Goal: Task Accomplishment & Management: Manage account settings

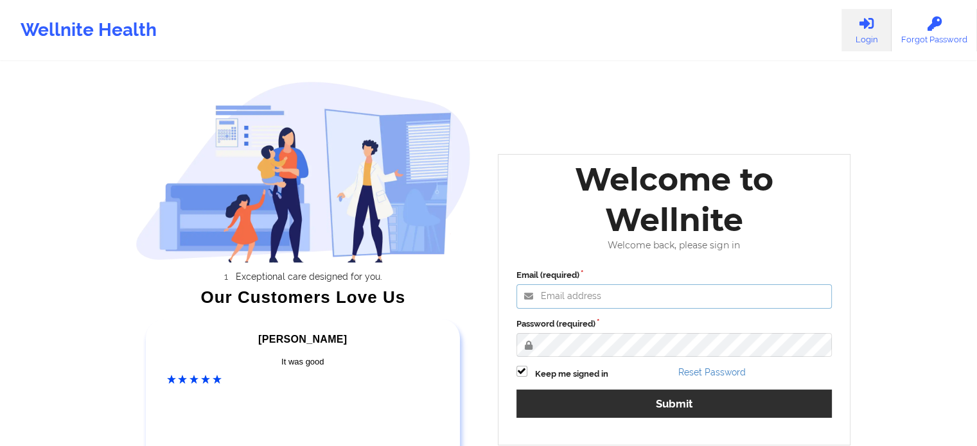
type input "[PERSON_NAME][EMAIL_ADDRESS][PERSON_NAME][DOMAIN_NAME]"
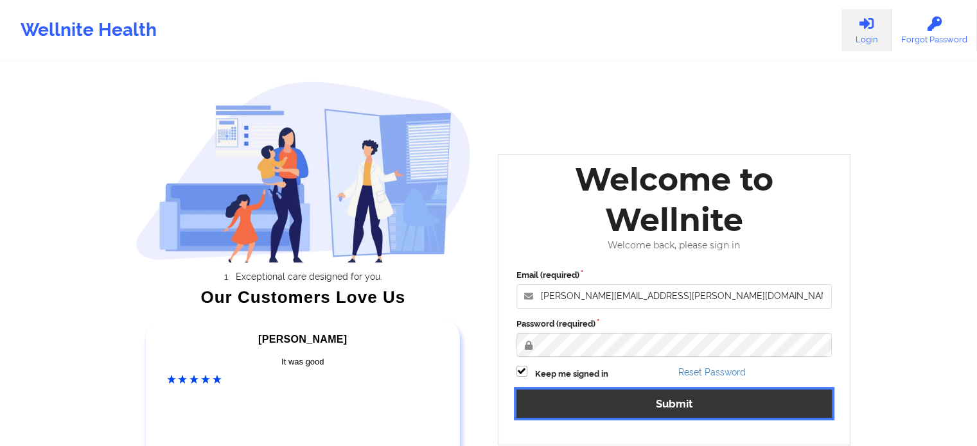
click at [608, 396] on button "Submit" at bounding box center [674, 404] width 316 height 28
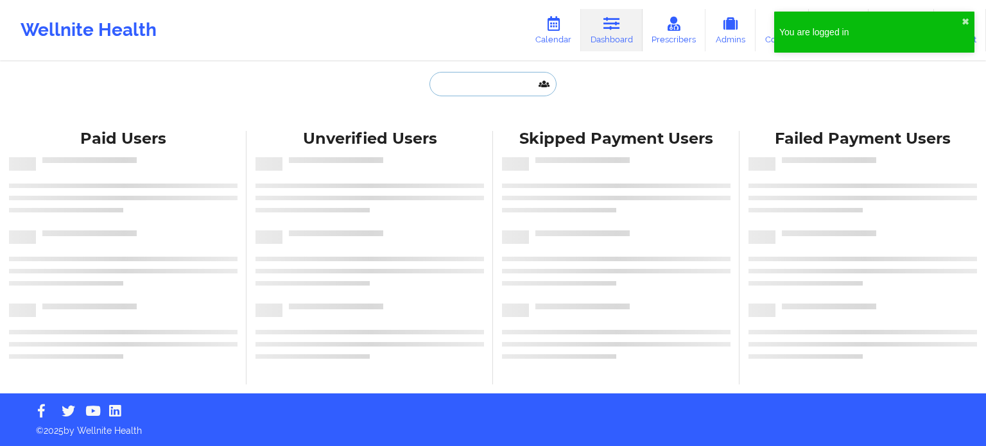
click at [474, 89] on input "text" at bounding box center [493, 84] width 127 height 24
paste input "[EMAIL_ADDRESS][DOMAIN_NAME]"
type input "[EMAIL_ADDRESS][DOMAIN_NAME]"
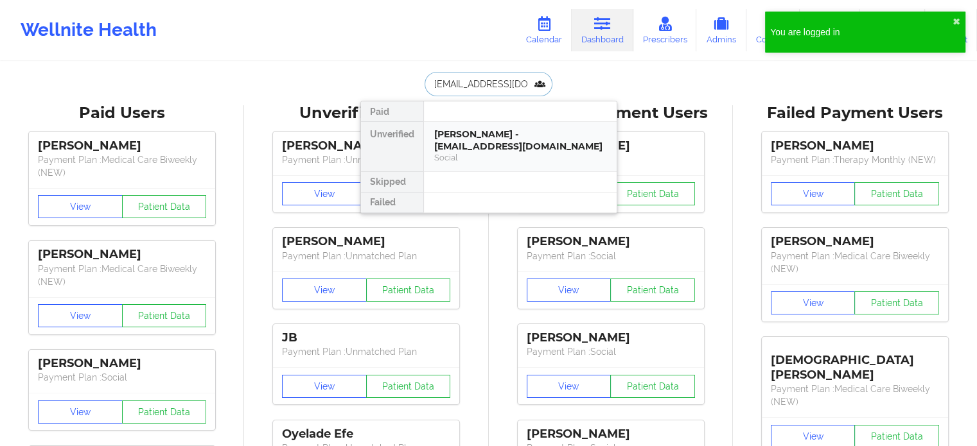
click at [485, 152] on div "Social" at bounding box center [520, 157] width 172 height 11
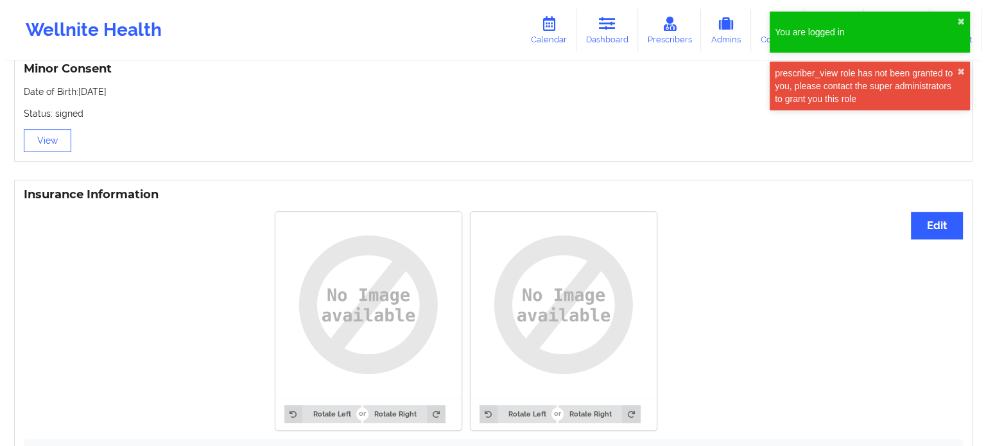
scroll to position [775, 0]
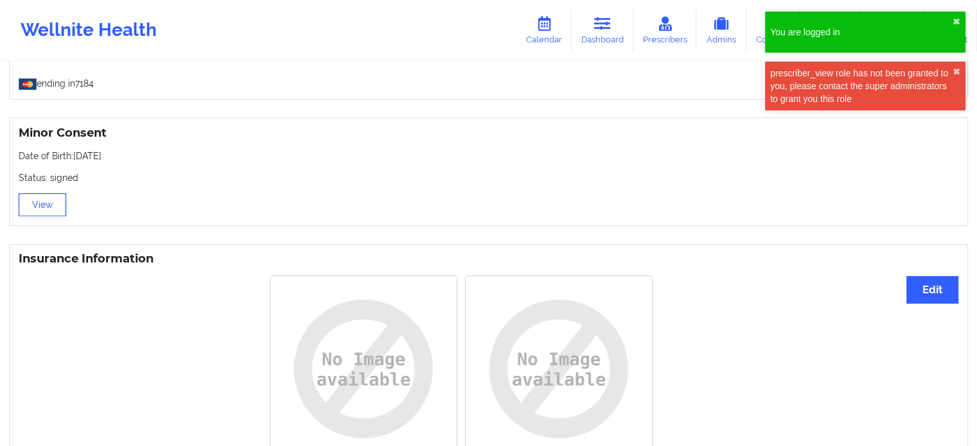
click at [29, 213] on button "View" at bounding box center [43, 204] width 48 height 23
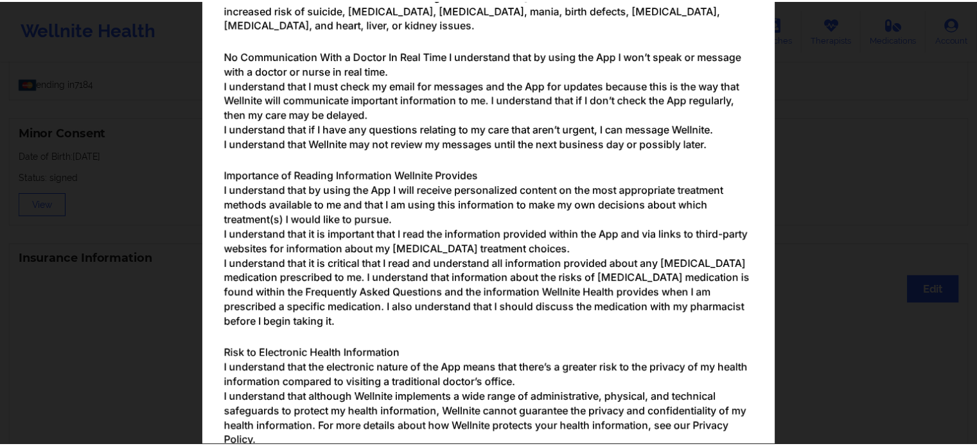
scroll to position [1465, 0]
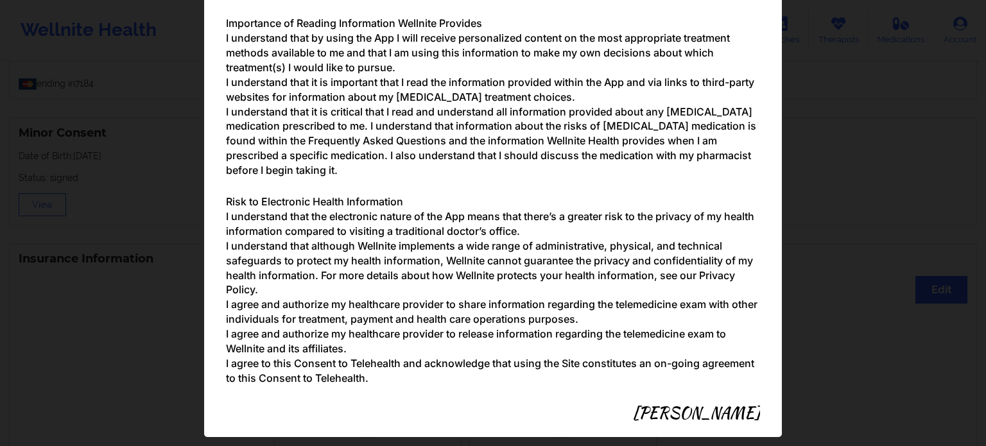
click at [889, 259] on div "Parental/Guardian Consent form for minors Minor's guardian or custodian is need…" at bounding box center [493, 223] width 986 height 446
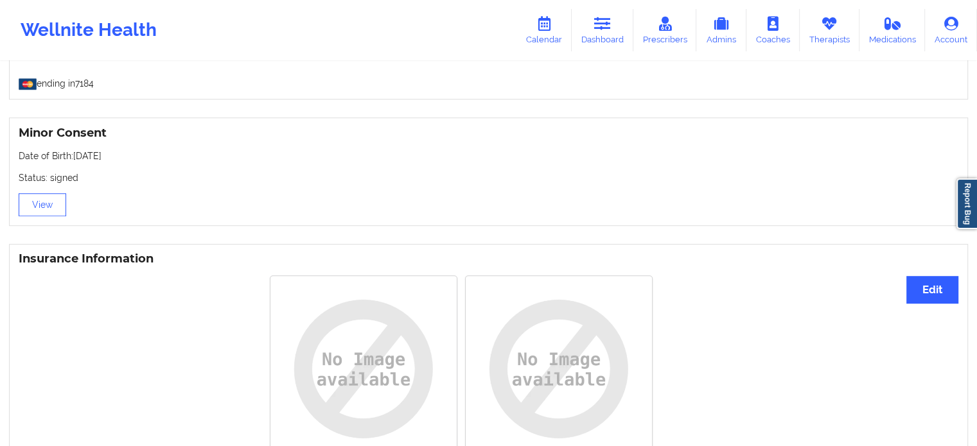
scroll to position [776, 0]
drag, startPoint x: 596, startPoint y: 47, endPoint x: 581, endPoint y: 42, distance: 15.4
click at [596, 47] on link "Dashboard" at bounding box center [603, 30] width 62 height 42
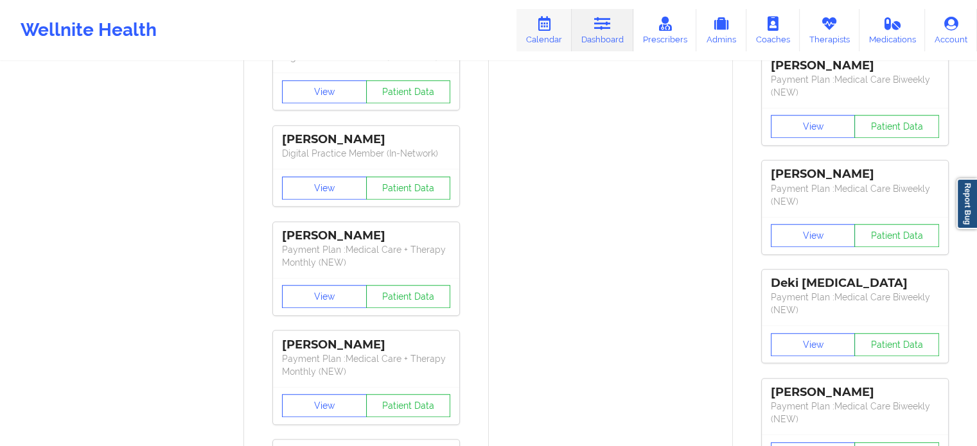
click at [566, 37] on link "Calendar" at bounding box center [543, 30] width 55 height 42
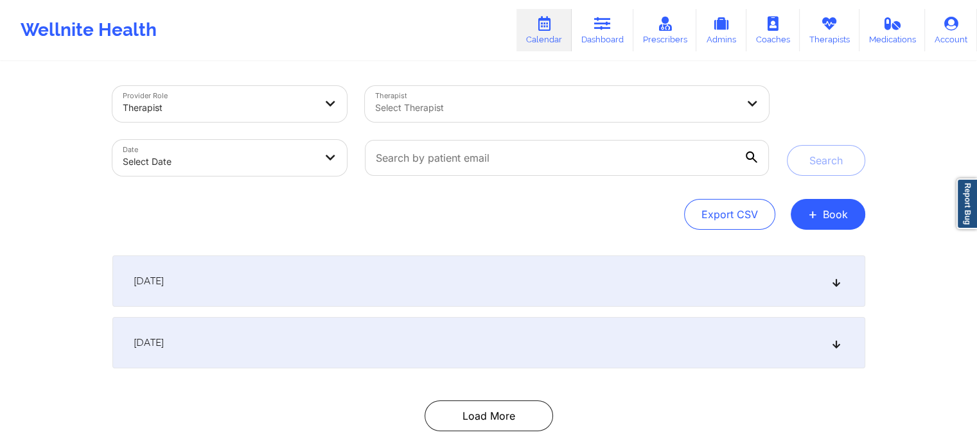
click at [438, 111] on div at bounding box center [556, 107] width 362 height 15
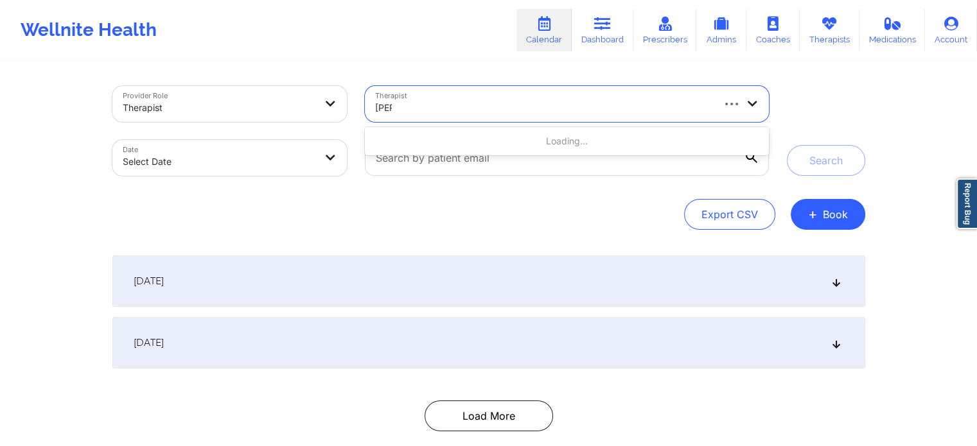
type input "petty"
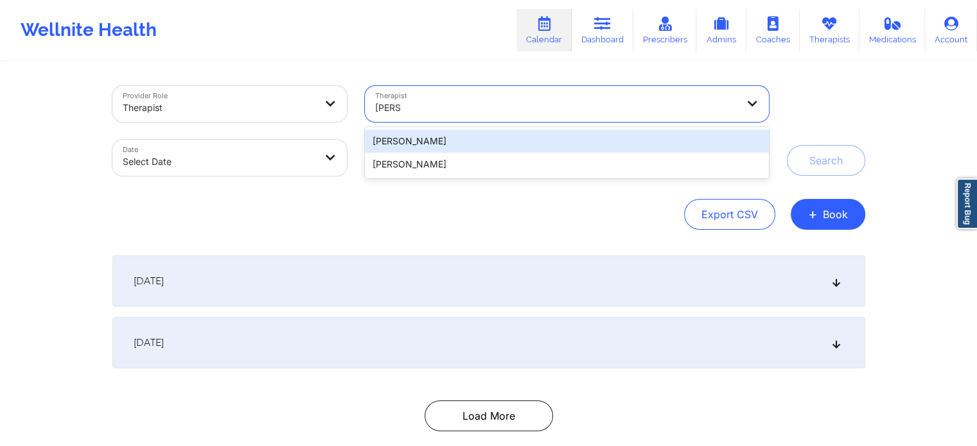
click at [440, 160] on div "Britteny Petty" at bounding box center [566, 164] width 403 height 23
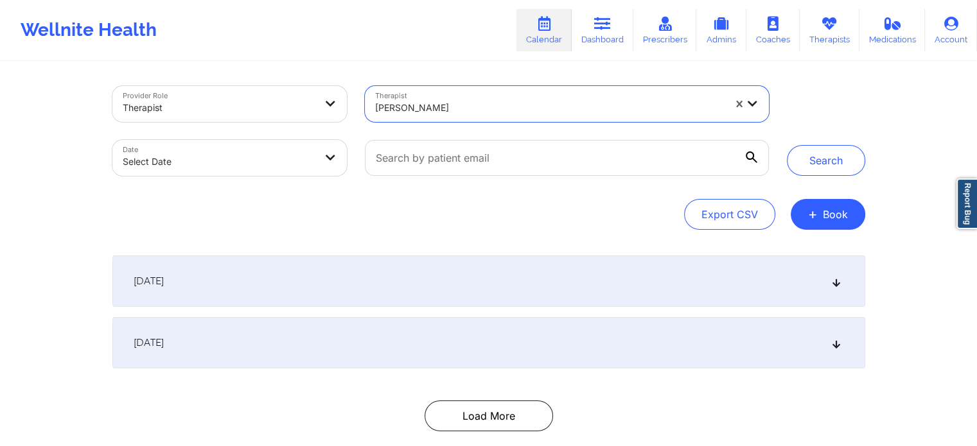
select select "2025-8"
select select "2025-9"
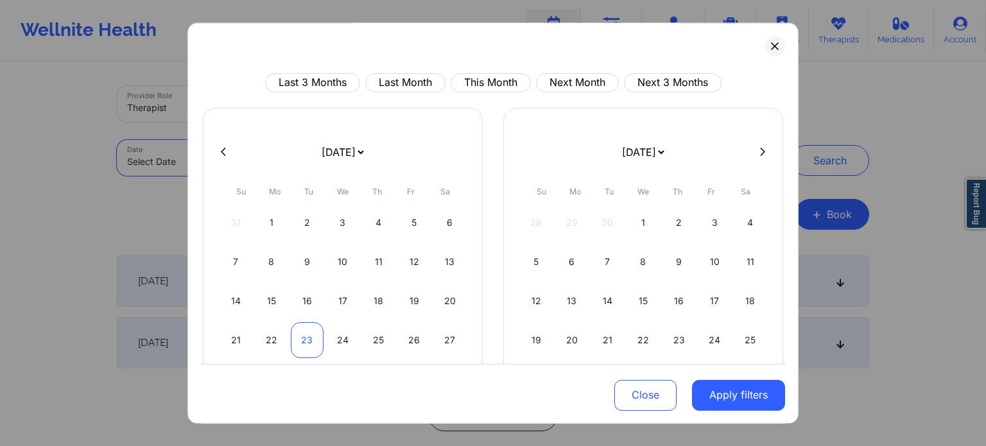
click at [298, 336] on div "23" at bounding box center [307, 340] width 33 height 36
select select "2025-8"
select select "2025-9"
select select "2025-8"
select select "2025-9"
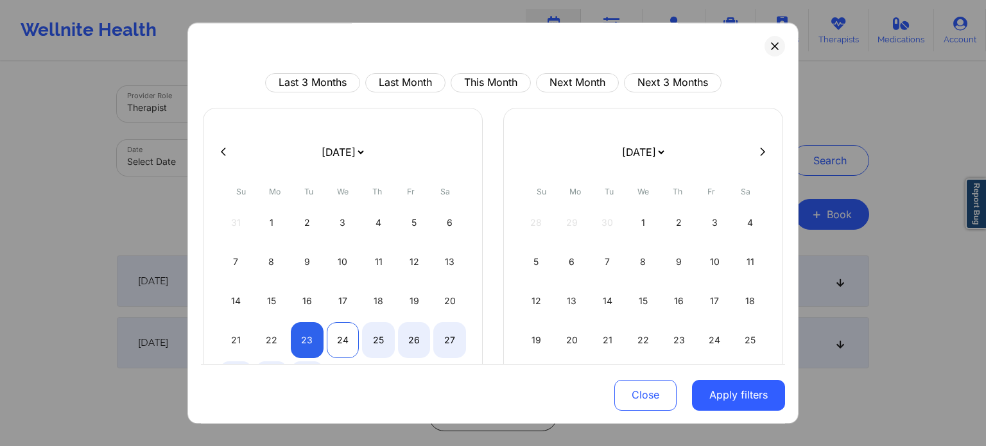
select select "2025-8"
select select "2025-9"
click at [336, 341] on div "24" at bounding box center [343, 340] width 33 height 36
select select "2025-8"
select select "2025-9"
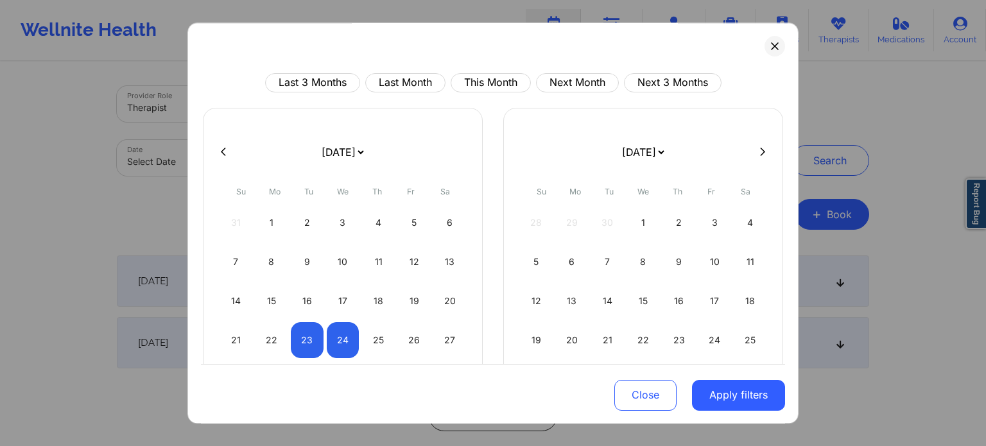
click at [745, 399] on button "Apply filters" at bounding box center [738, 395] width 93 height 31
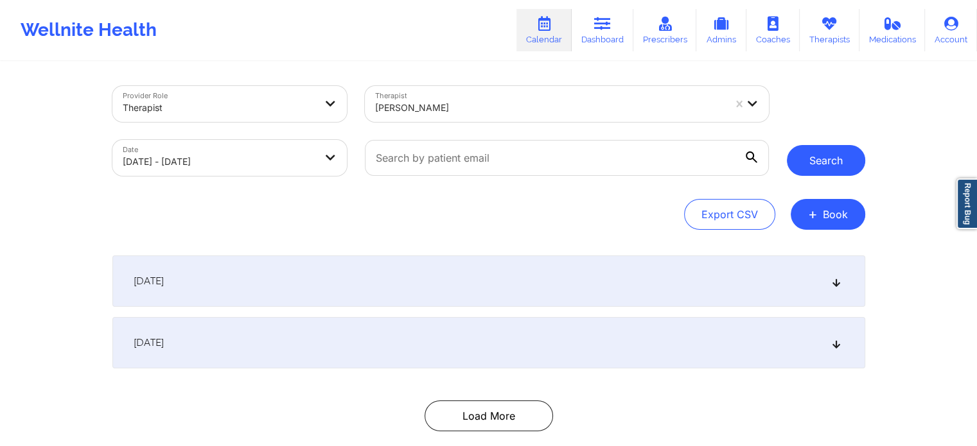
click at [832, 155] on button "Search" at bounding box center [826, 160] width 78 height 31
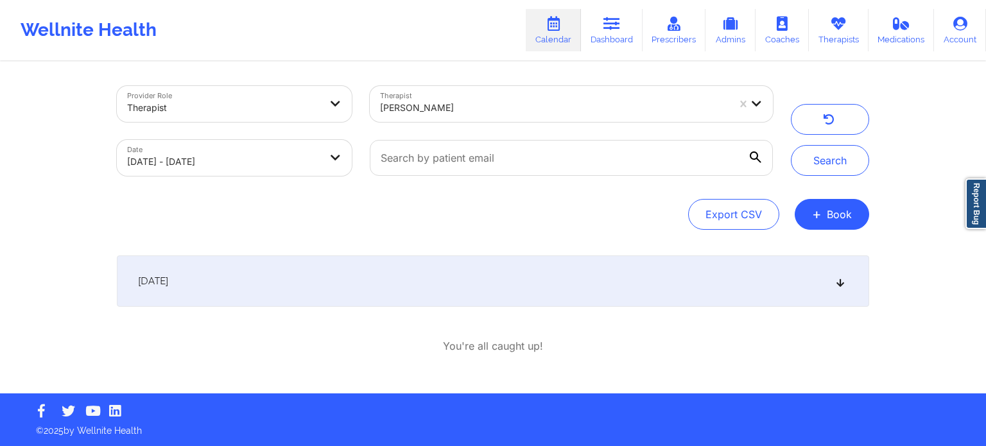
click at [375, 292] on div "September 23, 2025" at bounding box center [493, 281] width 753 height 51
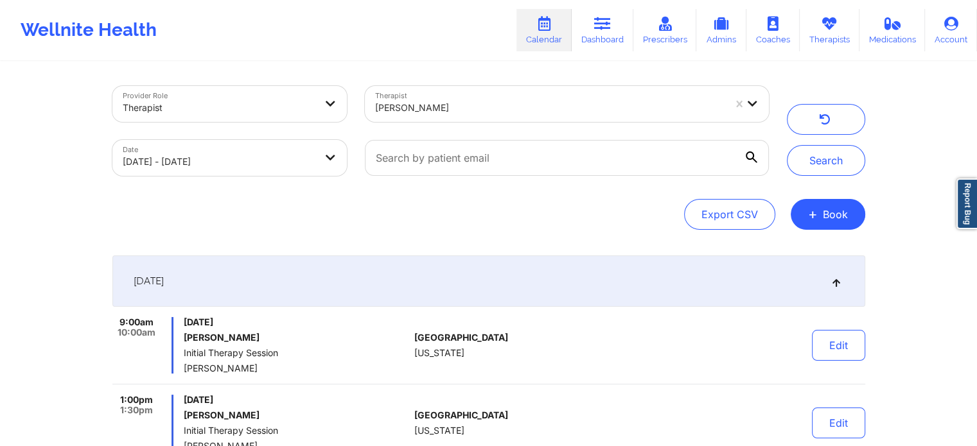
click at [552, 37] on link "Calendar" at bounding box center [543, 30] width 55 height 42
click at [604, 12] on link "Dashboard" at bounding box center [603, 30] width 62 height 42
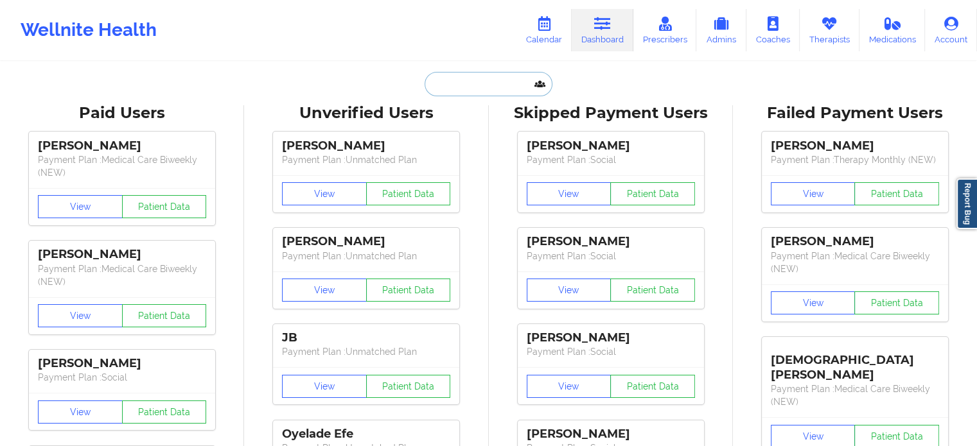
click at [478, 87] on input "text" at bounding box center [487, 84] width 127 height 24
paste input "starbrinasullivan@gmail.com"
type input "starbrinasullivan@gmail.com"
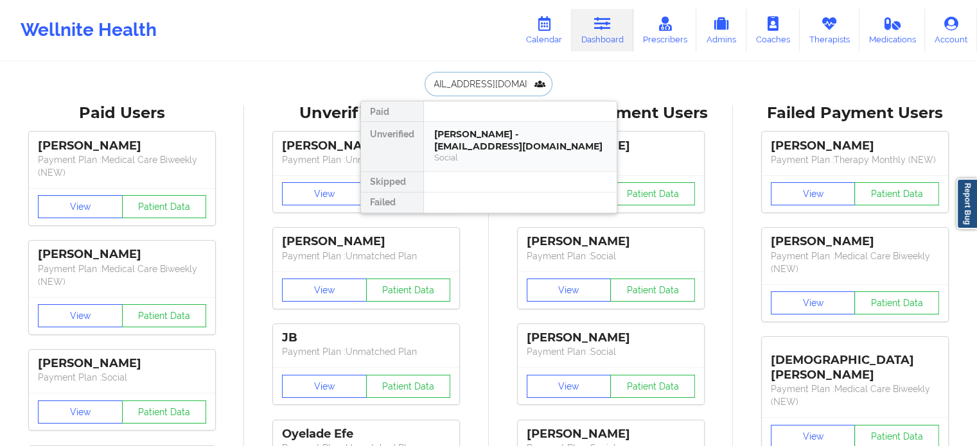
click at [460, 140] on div "Starbrina Sullivan - starbrinasullivan@gmail.com" at bounding box center [520, 140] width 172 height 24
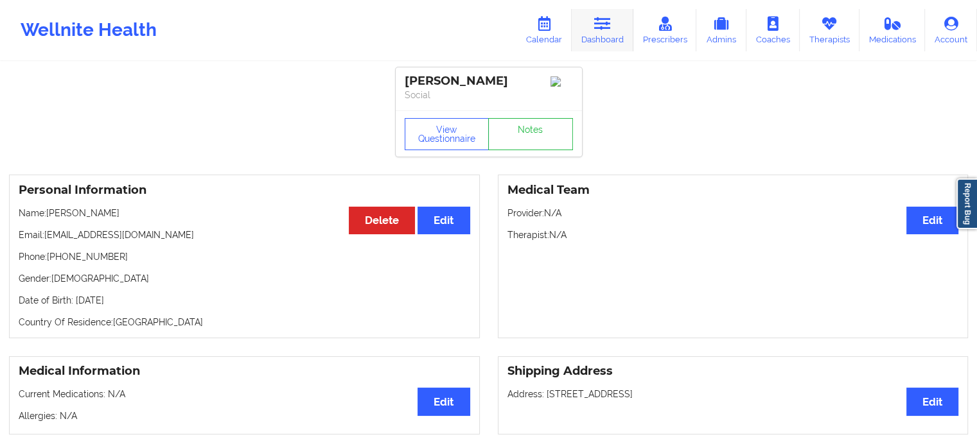
drag, startPoint x: 601, startPoint y: 11, endPoint x: 589, endPoint y: 21, distance: 15.5
click at [601, 11] on link "Dashboard" at bounding box center [603, 30] width 62 height 42
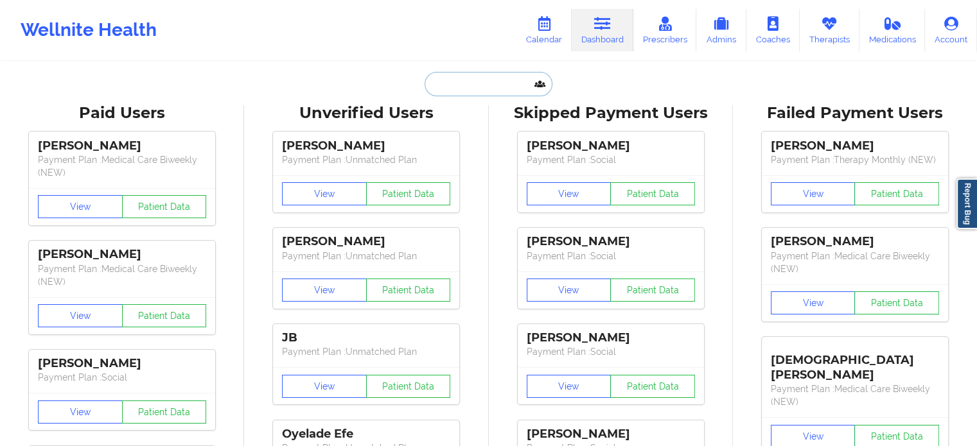
click at [488, 80] on input "text" at bounding box center [487, 84] width 127 height 24
paste input "ZOEYSVentures@GMAIL.COM"
type input "ZOEYSVentures@GMAIL.COM"
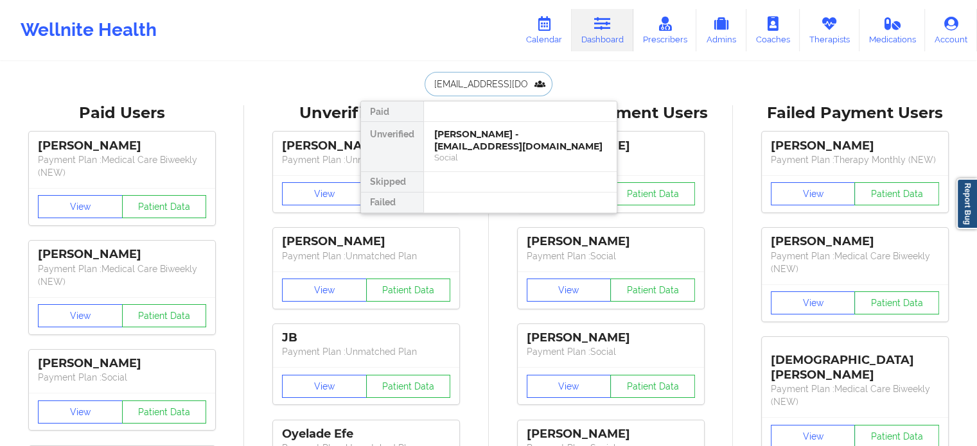
scroll to position [0, 21]
click at [488, 146] on div "Andreea amariei - zoeysventures@gmail.com" at bounding box center [520, 140] width 172 height 24
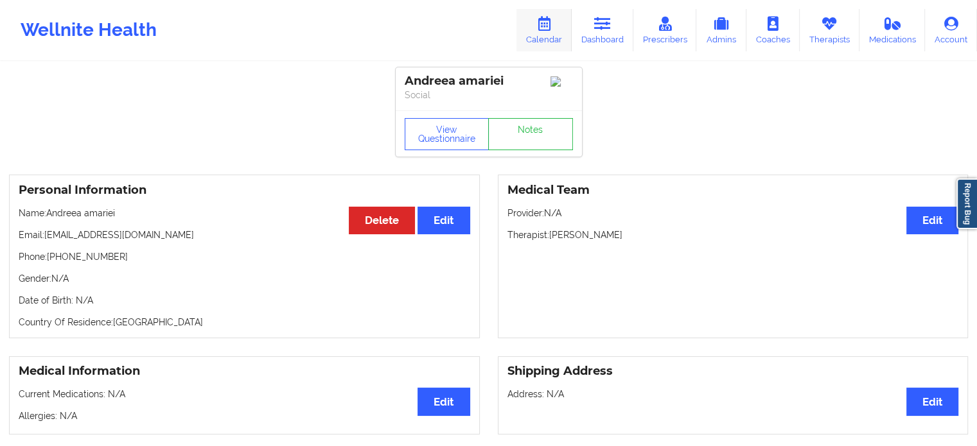
click at [557, 31] on link "Calendar" at bounding box center [543, 30] width 55 height 42
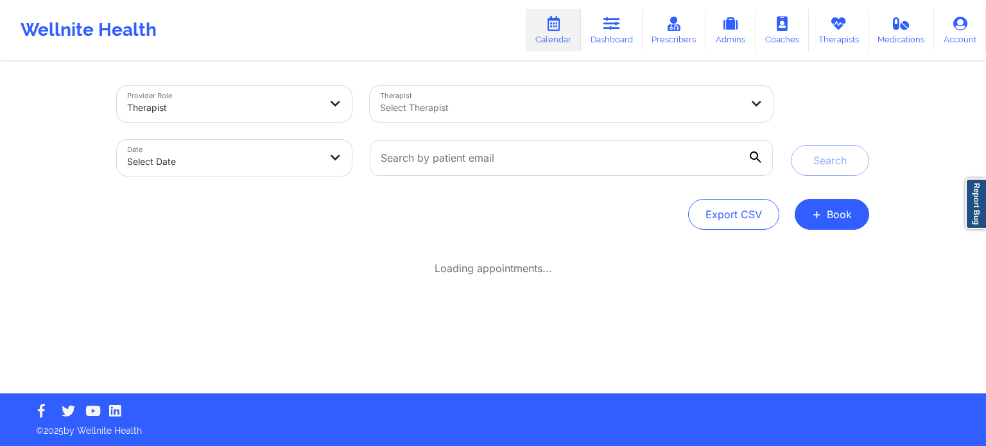
click at [427, 116] on div "Select Therapist" at bounding box center [556, 104] width 373 height 36
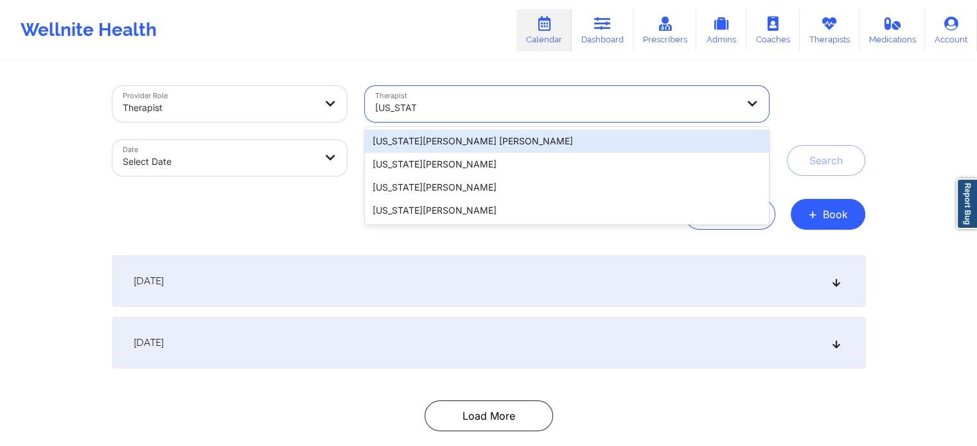
type input "virginia gi"
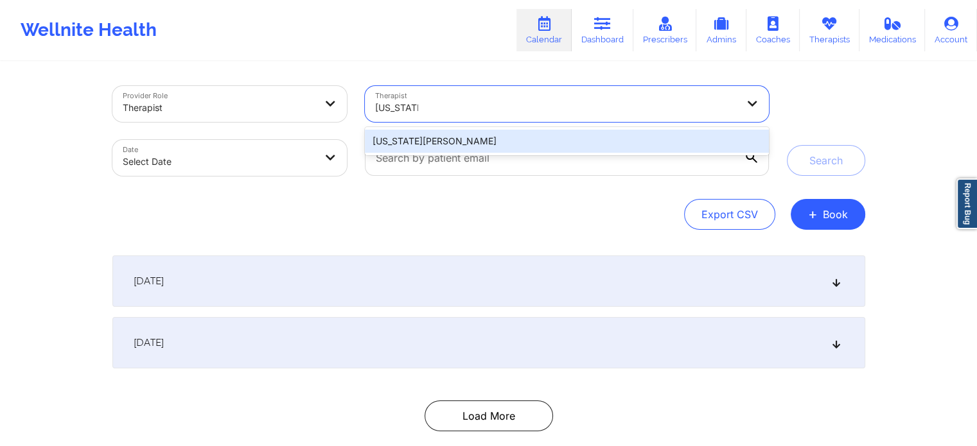
click at [420, 148] on div "Virginia Gibala" at bounding box center [566, 141] width 403 height 23
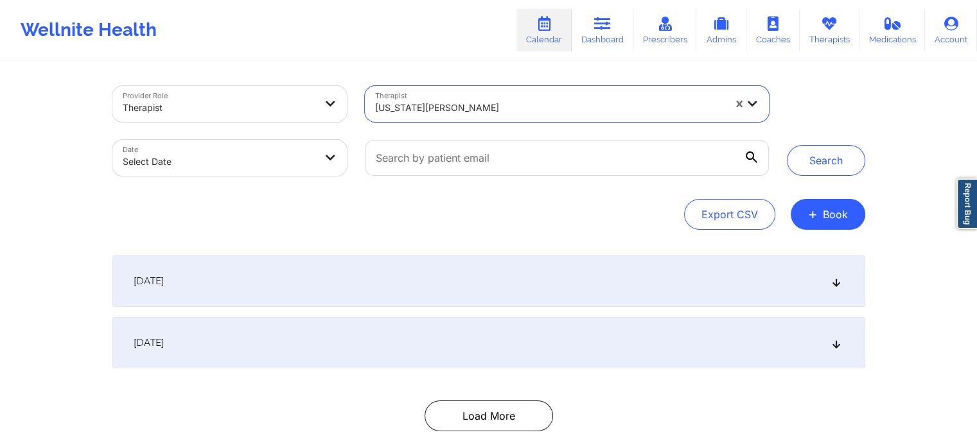
click at [275, 155] on body "Wellnite Health Calendar Dashboard Prescribers Admins Coaches Therapists Medica…" at bounding box center [488, 223] width 977 height 446
select select "2025-8"
select select "2025-9"
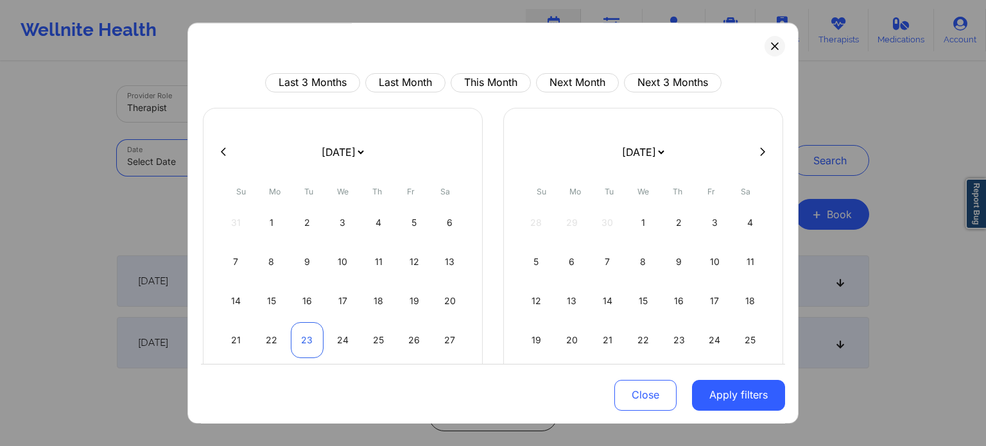
click at [298, 344] on div "23" at bounding box center [307, 340] width 33 height 36
select select "2025-8"
select select "2025-9"
click at [329, 344] on div "24" at bounding box center [343, 340] width 33 height 36
select select "2025-8"
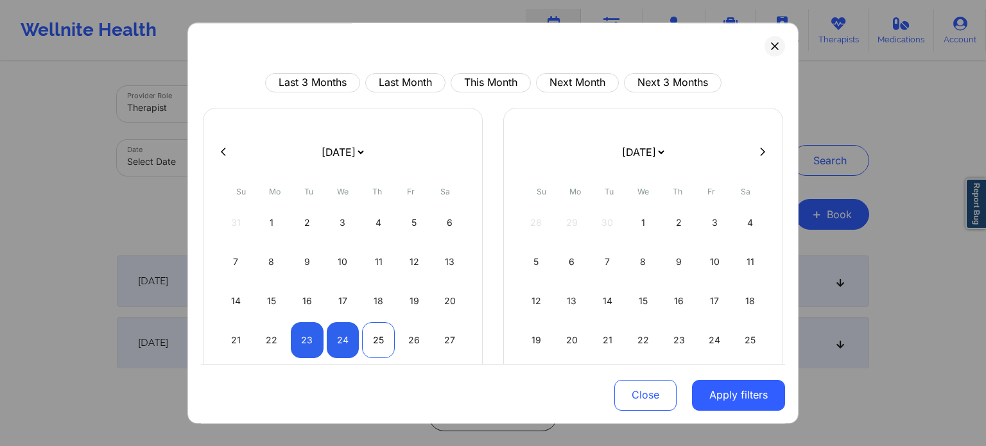
select select "2025-9"
click at [742, 402] on button "Apply filters" at bounding box center [738, 395] width 93 height 31
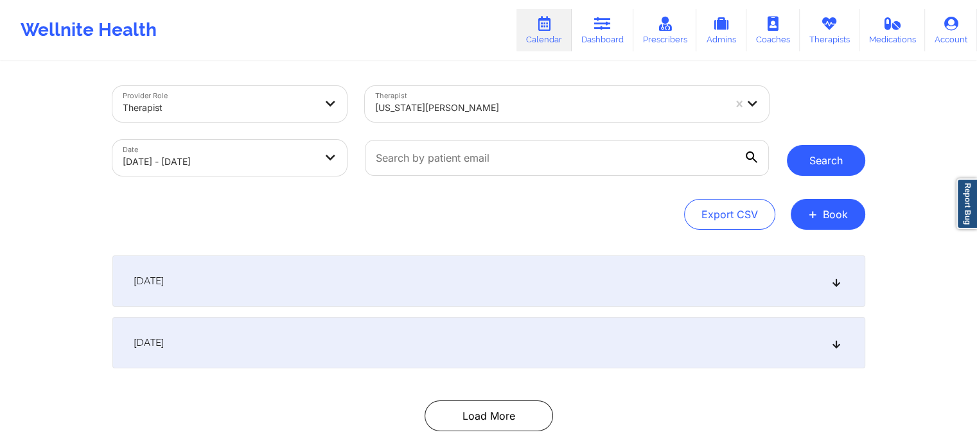
click at [845, 159] on button "Search" at bounding box center [826, 160] width 78 height 31
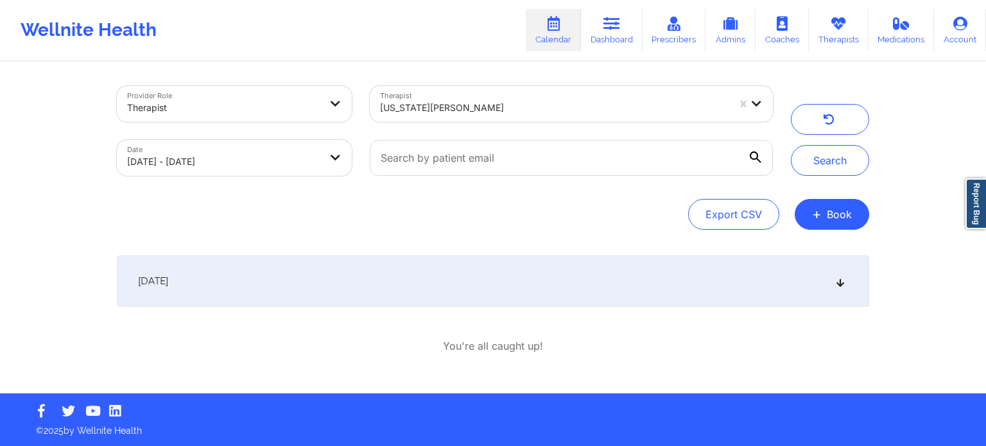
click at [351, 293] on div "September 23, 2025" at bounding box center [493, 281] width 753 height 51
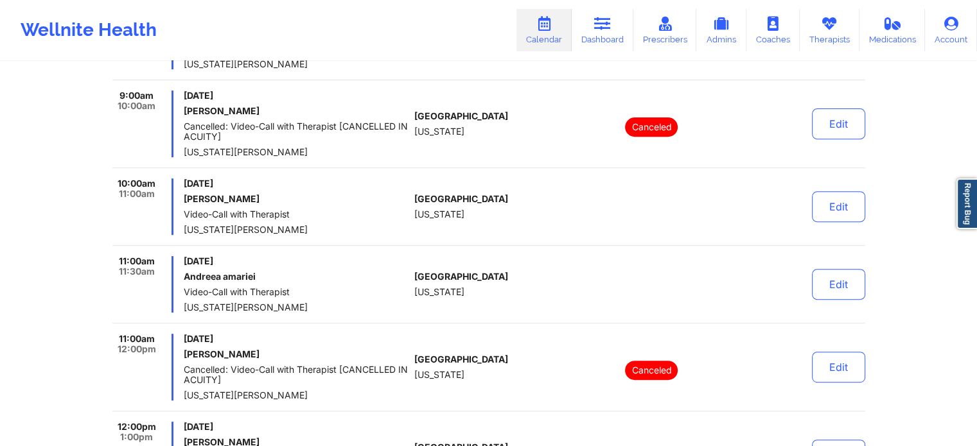
scroll to position [514, 0]
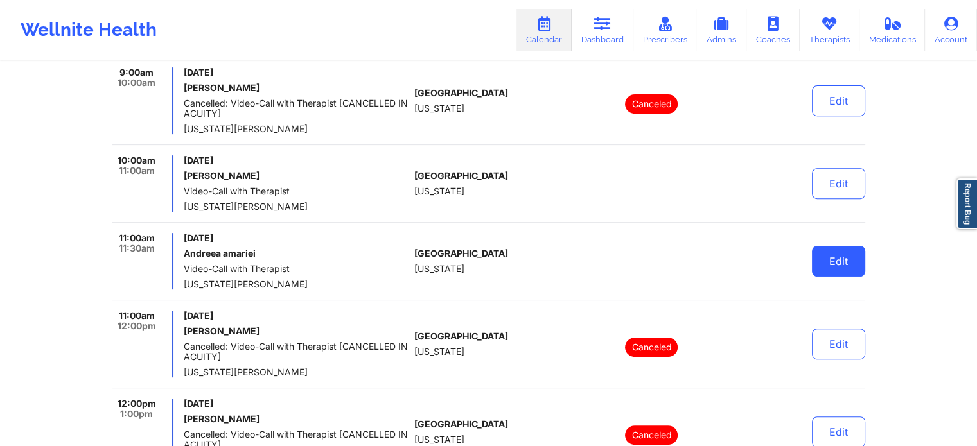
click at [840, 258] on button "Edit" at bounding box center [838, 261] width 53 height 31
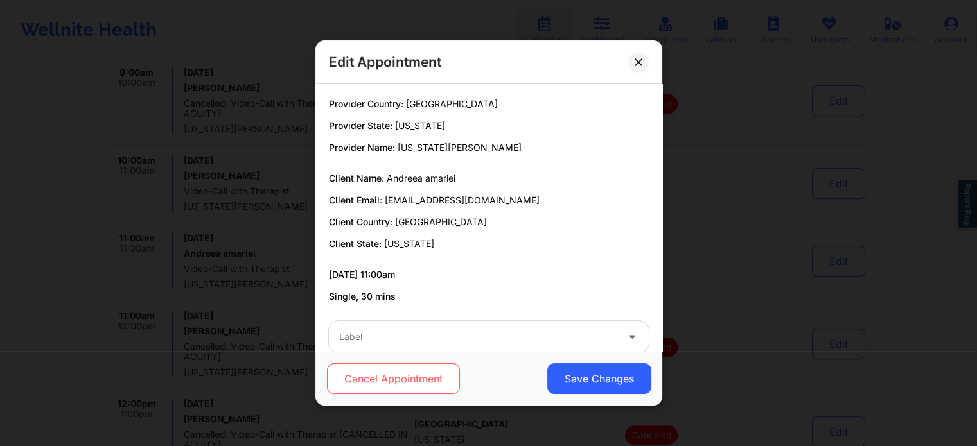
click at [400, 380] on button "Cancel Appointment" at bounding box center [392, 378] width 133 height 31
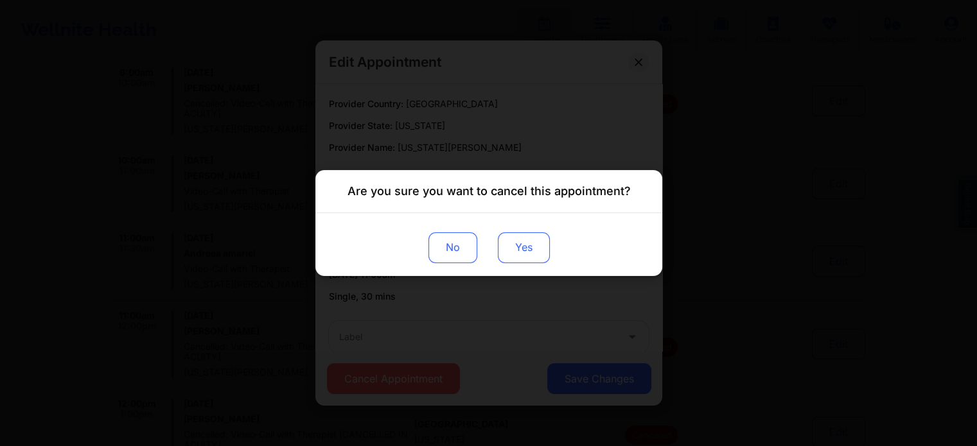
click at [536, 251] on button "Yes" at bounding box center [523, 247] width 52 height 31
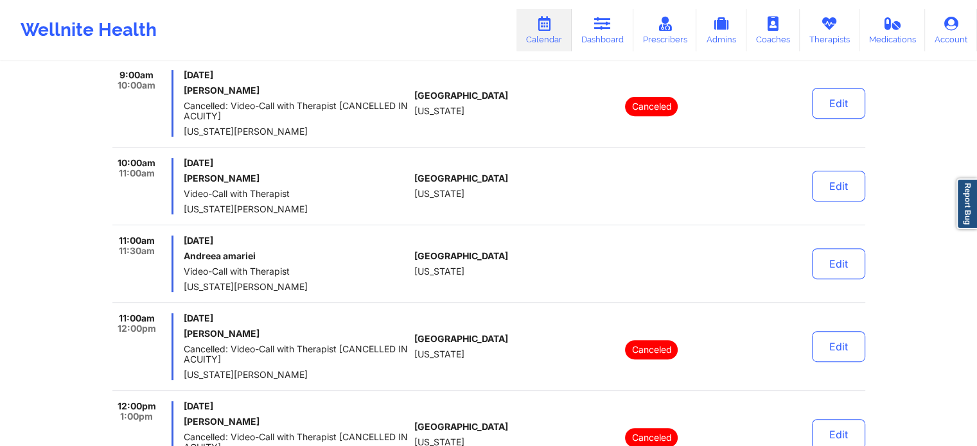
scroll to position [548, 0]
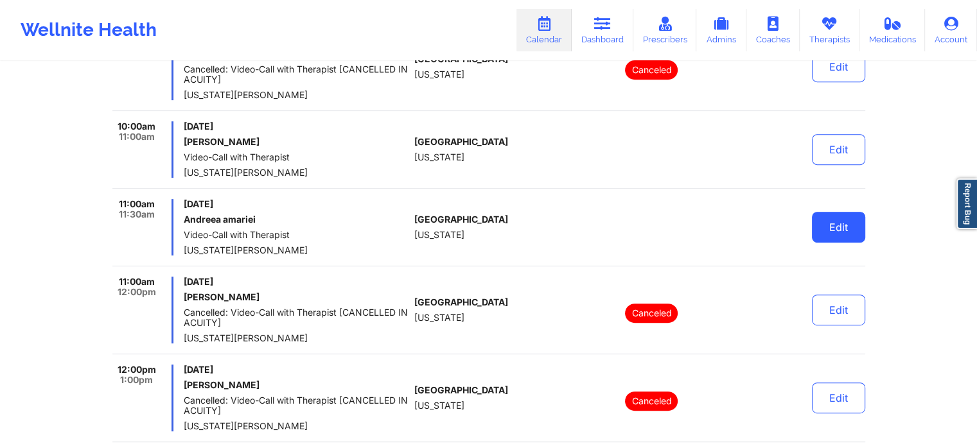
click at [832, 222] on button "Edit" at bounding box center [838, 227] width 53 height 31
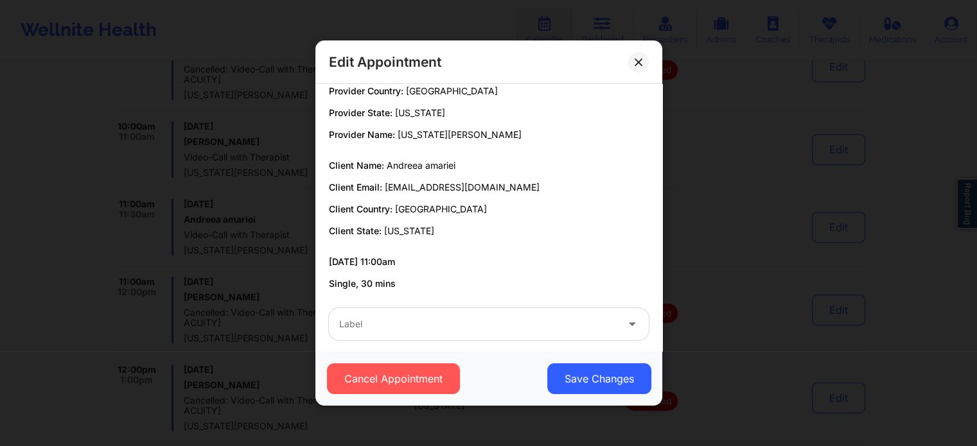
scroll to position [24, 0]
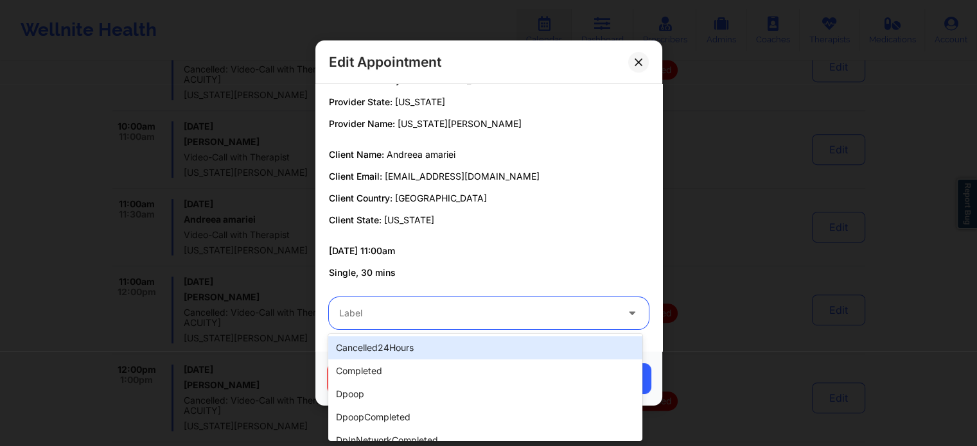
click at [444, 312] on div at bounding box center [477, 313] width 277 height 15
click at [444, 313] on div at bounding box center [477, 313] width 277 height 15
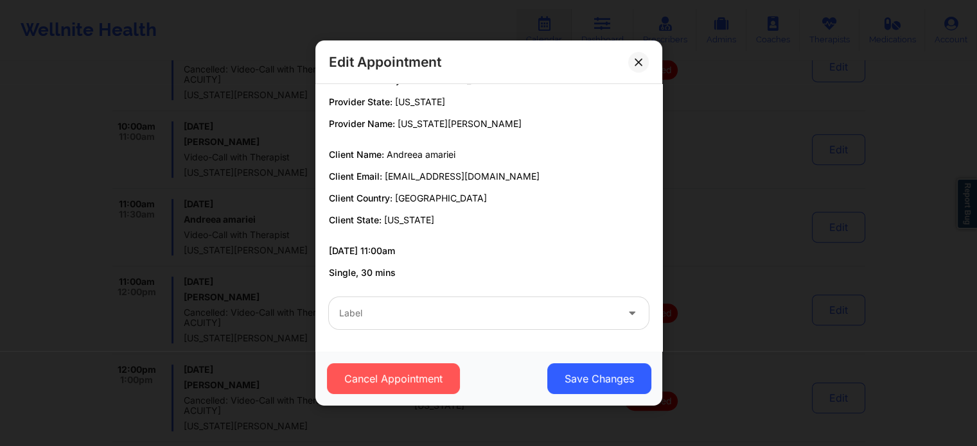
click at [493, 232] on div "Provider Country: United States Provider State: Florida Provider Name: Virginia…" at bounding box center [489, 176] width 338 height 205
click at [637, 61] on icon at bounding box center [637, 61] width 7 height 7
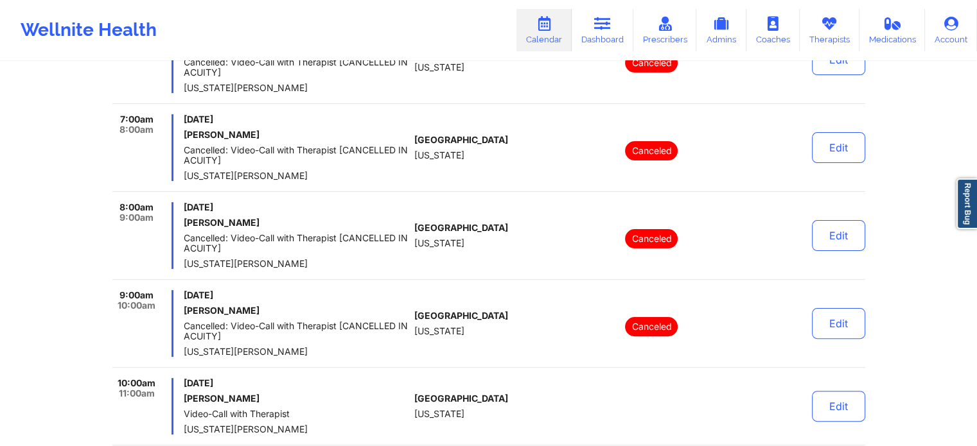
click at [532, 29] on link "Calendar" at bounding box center [543, 30] width 55 height 42
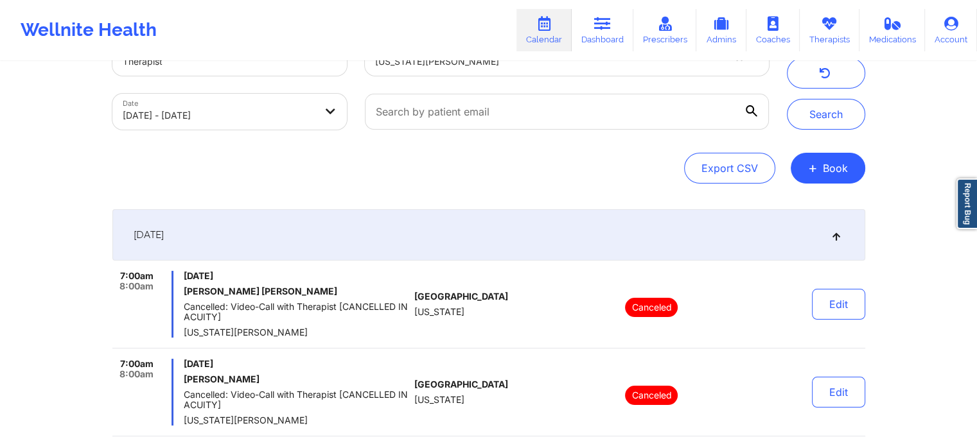
scroll to position [0, 0]
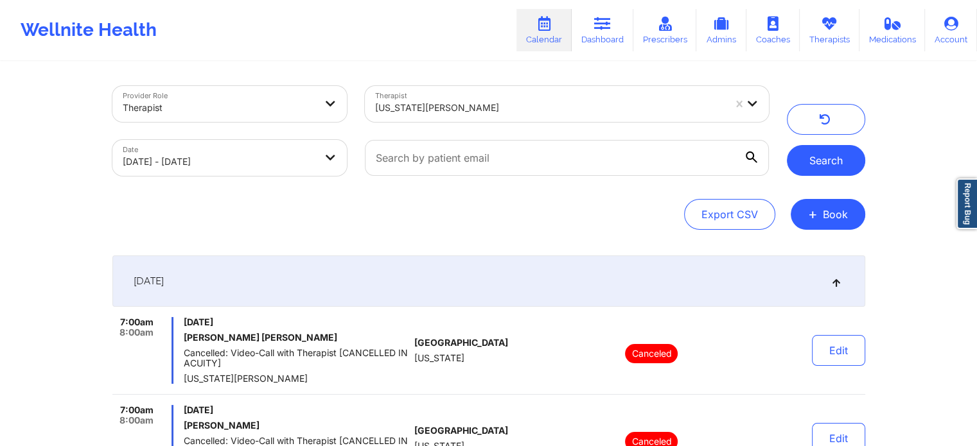
click at [842, 164] on button "Search" at bounding box center [826, 160] width 78 height 31
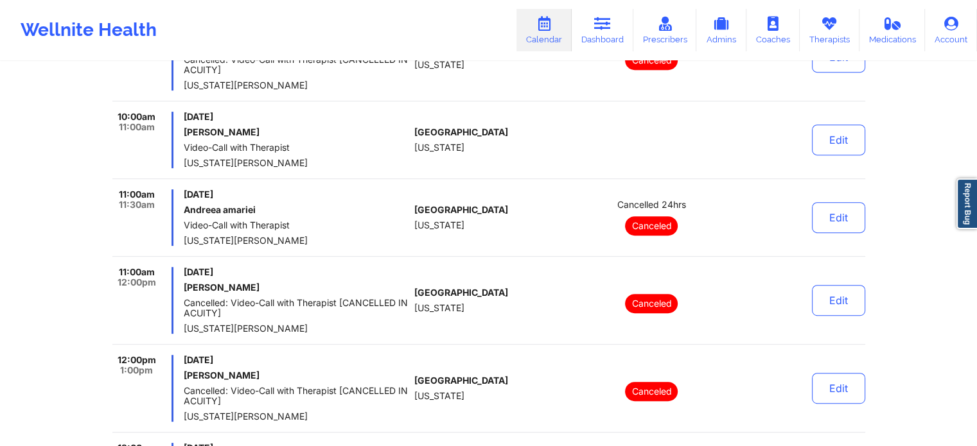
scroll to position [548, 0]
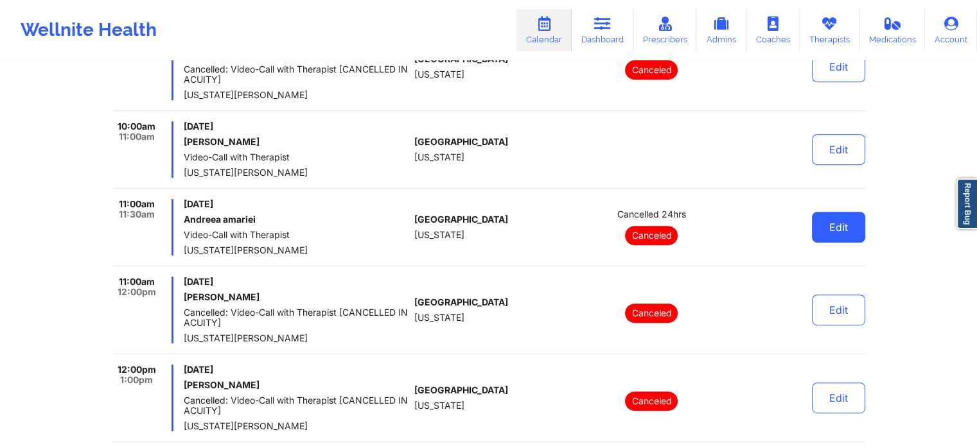
click at [822, 232] on button "Edit" at bounding box center [838, 227] width 53 height 31
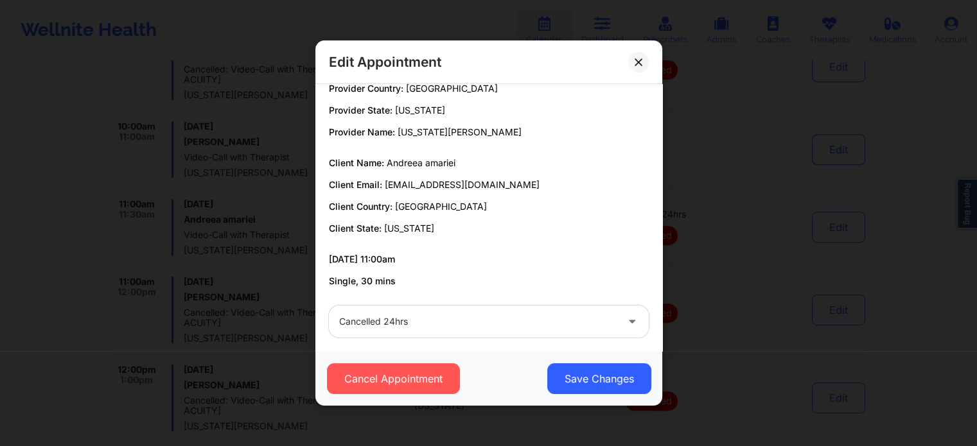
scroll to position [24, 0]
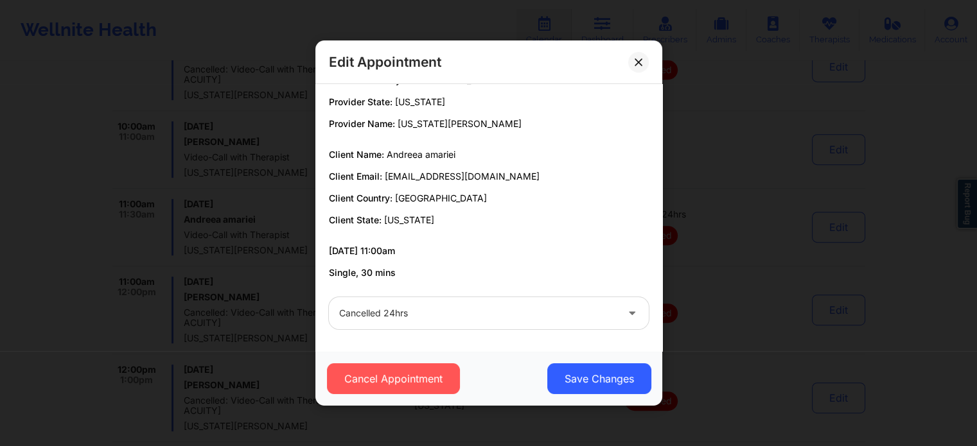
click at [478, 317] on div at bounding box center [477, 313] width 277 height 15
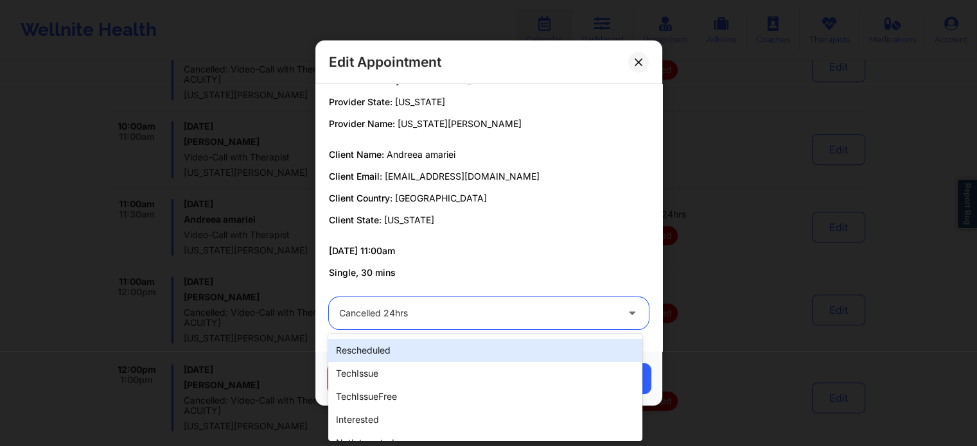
scroll to position [406, 0]
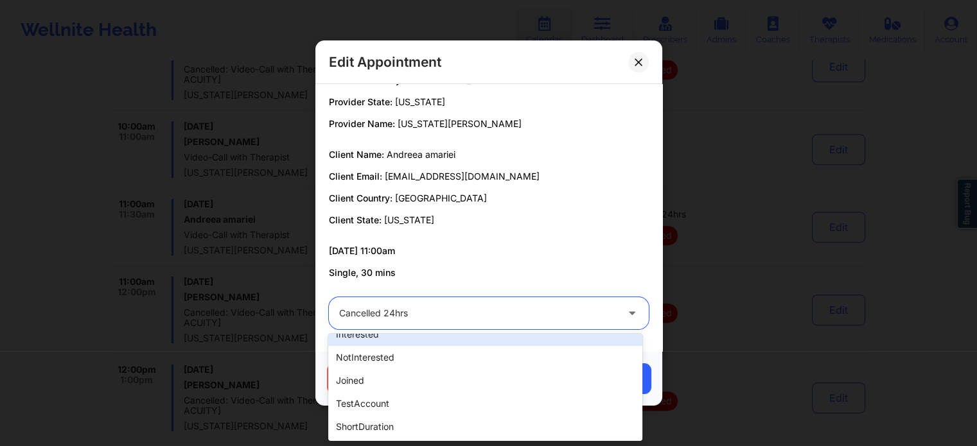
click at [573, 179] on p "Client Email: zoeysventures@gmail.com" at bounding box center [489, 176] width 320 height 13
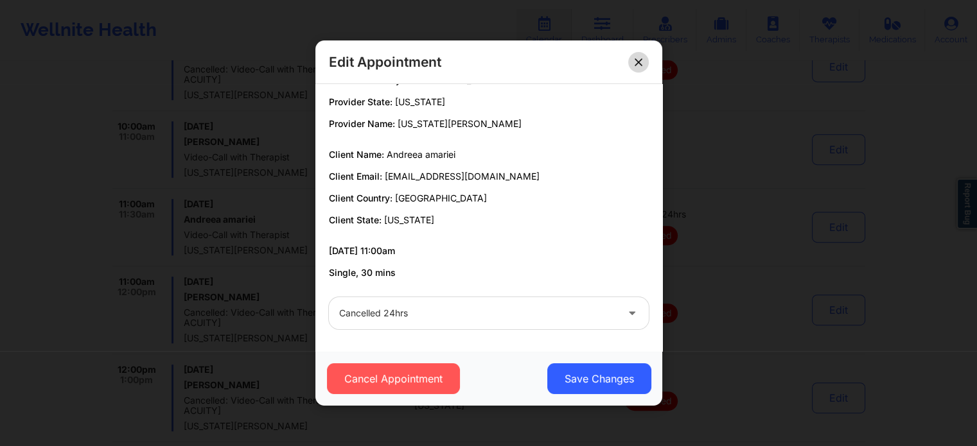
click at [635, 66] on button at bounding box center [638, 62] width 21 height 21
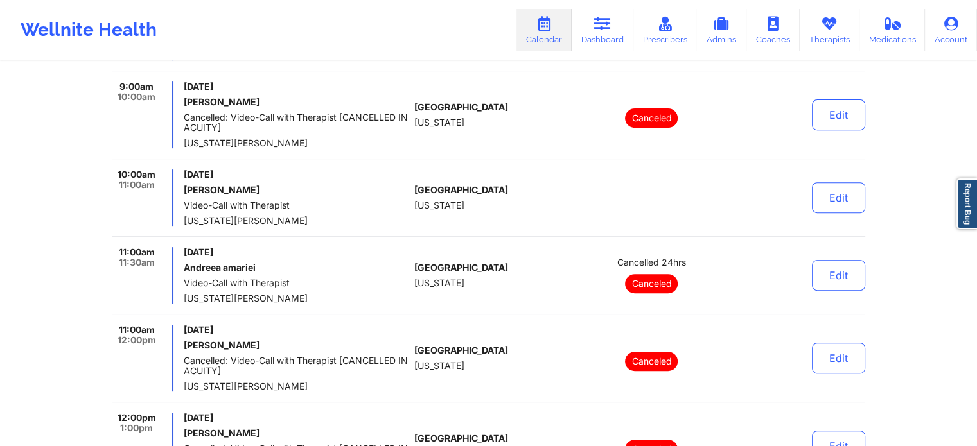
scroll to position [355, 0]
